Goal: Information Seeking & Learning: Learn about a topic

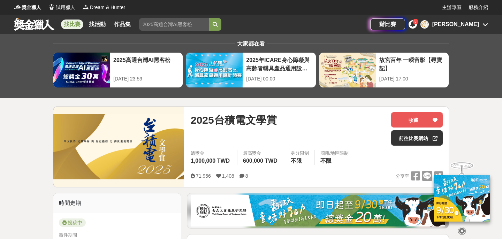
click at [157, 23] on input "search" at bounding box center [174, 24] width 70 height 13
type input "新詩"
click at [209, 18] on button "submit" at bounding box center [215, 24] width 13 height 13
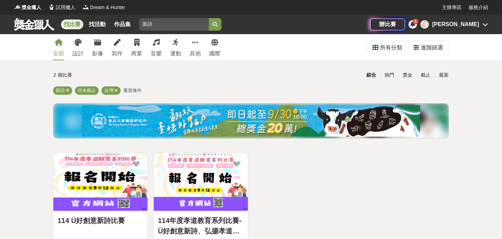
click at [156, 28] on input "新詩" at bounding box center [174, 24] width 70 height 13
click at [118, 50] on div "寫作" at bounding box center [117, 54] width 11 height 8
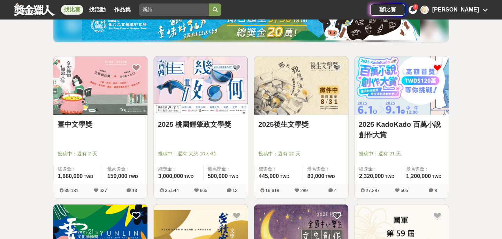
scroll to position [95, 0]
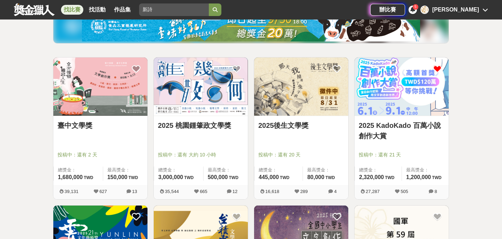
click at [383, 125] on link "2025 KadoKado 百萬小說創作大賞" at bounding box center [402, 130] width 86 height 21
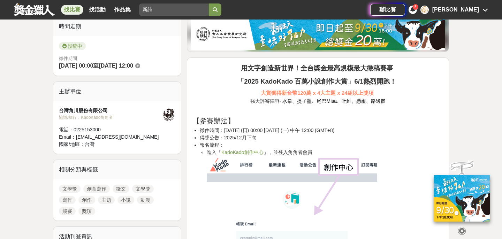
scroll to position [177, 0]
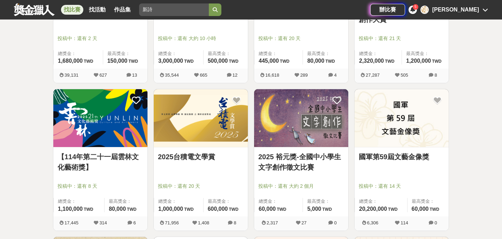
scroll to position [210, 0]
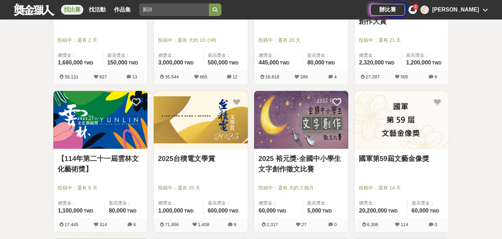
click at [202, 157] on link "2025台積電文學賞" at bounding box center [201, 158] width 86 height 10
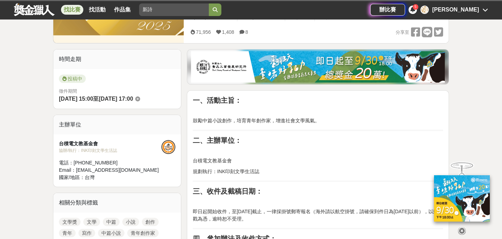
scroll to position [271, 0]
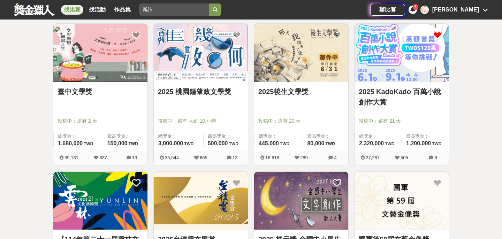
scroll to position [76, 0]
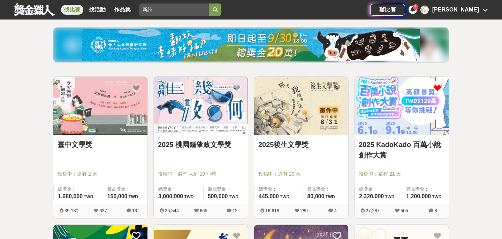
click at [83, 141] on link "臺中文學獎" at bounding box center [101, 144] width 86 height 10
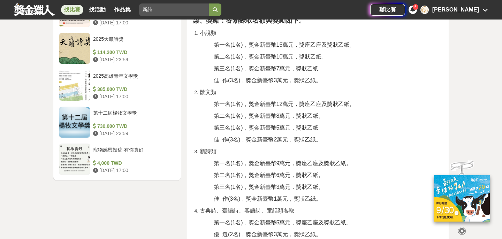
scroll to position [847, 0]
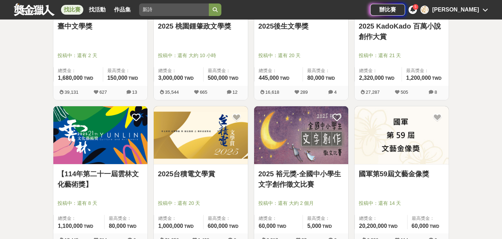
scroll to position [199, 0]
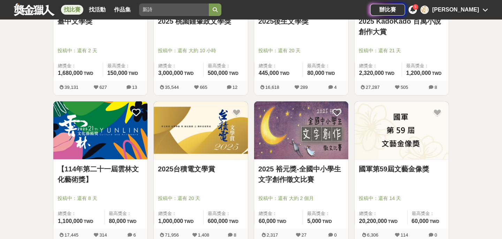
click at [187, 176] on div "2025台積電文學賞" at bounding box center [201, 173] width 86 height 18
click at [185, 167] on link "2025台積電文學賞" at bounding box center [201, 169] width 86 height 10
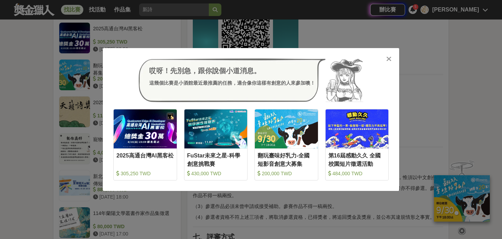
scroll to position [590, 0]
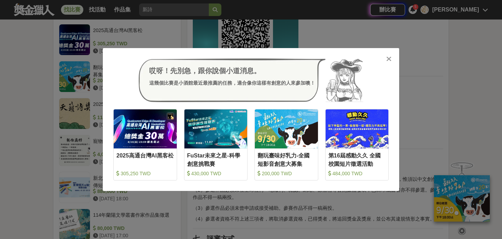
click at [390, 55] on div "哎呀！先別急，跟你說個小道消息。 這幾個比賽是小酒館最近最推薦的任務，適合像你這樣有創意的人來參加噢！ 收藏 2025高通台灣AI黑客松 305,250 TW…" at bounding box center [251, 119] width 296 height 143
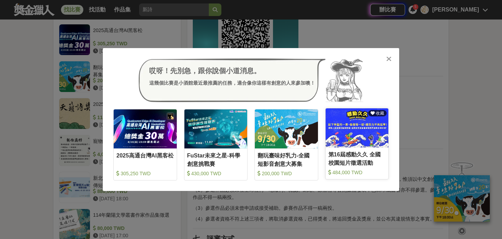
click at [369, 160] on div "第16屆感動久久 全國校園短片徵選活動" at bounding box center [357, 159] width 58 height 16
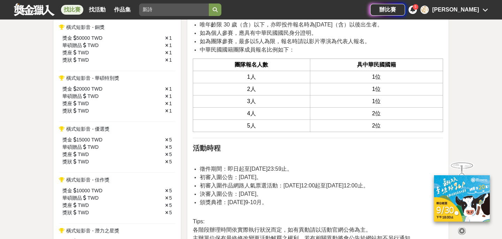
scroll to position [414, 0]
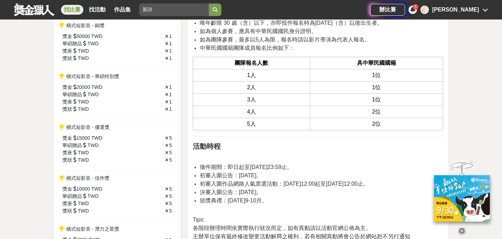
scroll to position [590, 0]
